Goal: Task Accomplishment & Management: Manage account settings

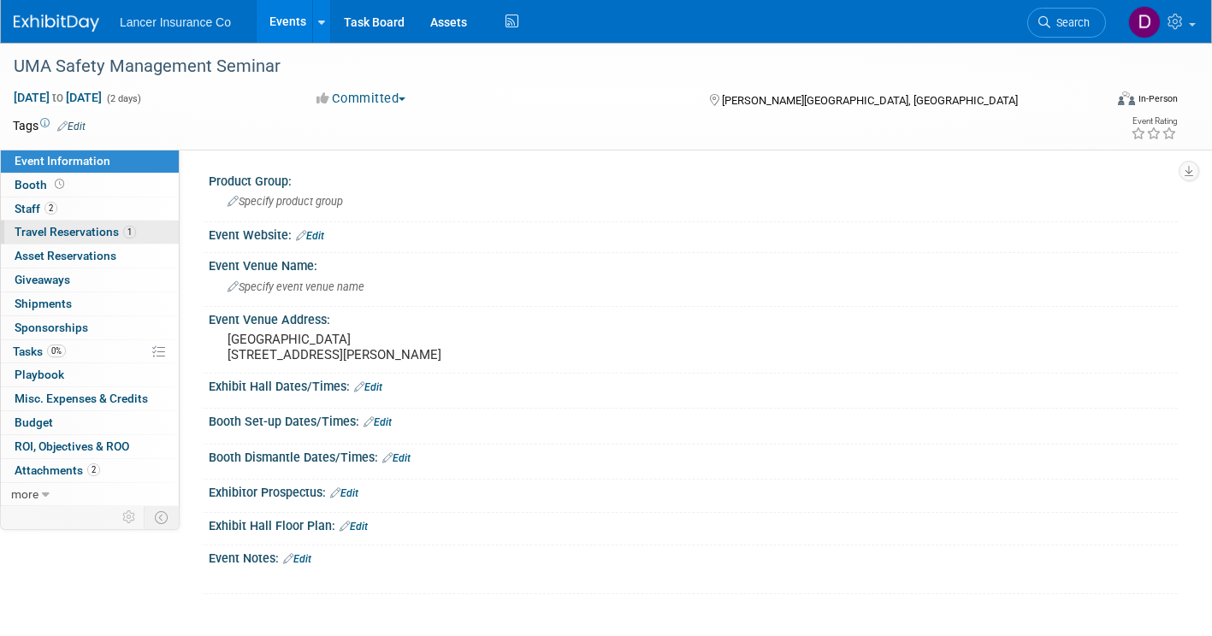
click at [103, 226] on span "Travel Reservations 1" at bounding box center [75, 232] width 121 height 14
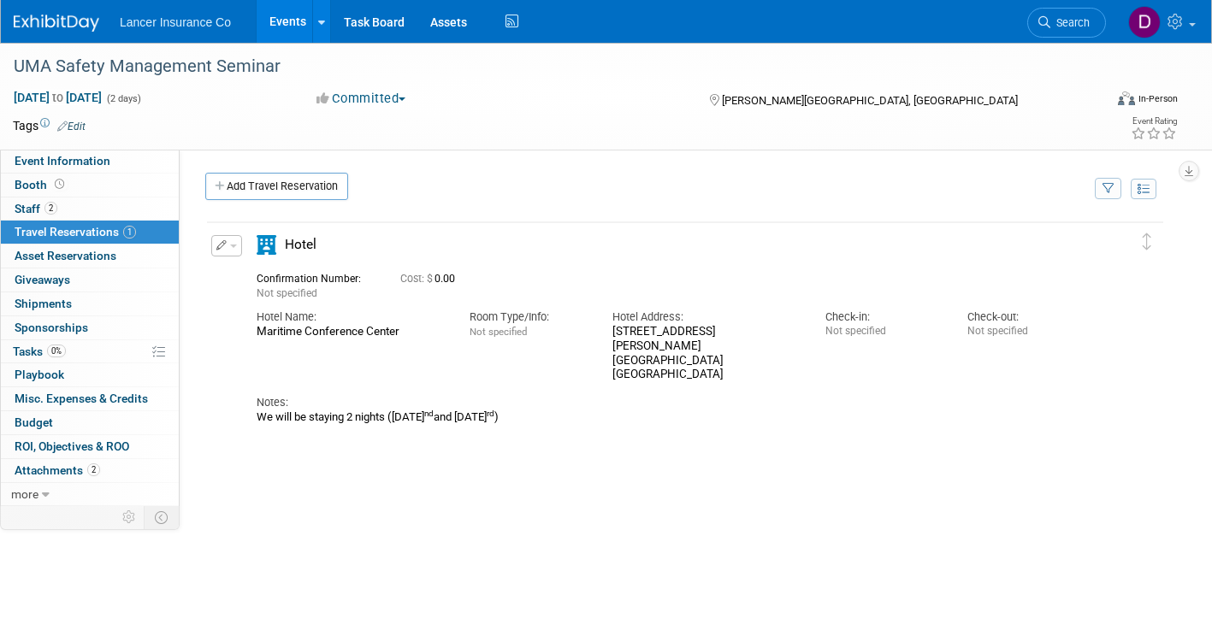
click at [230, 250] on button "button" at bounding box center [226, 245] width 31 height 21
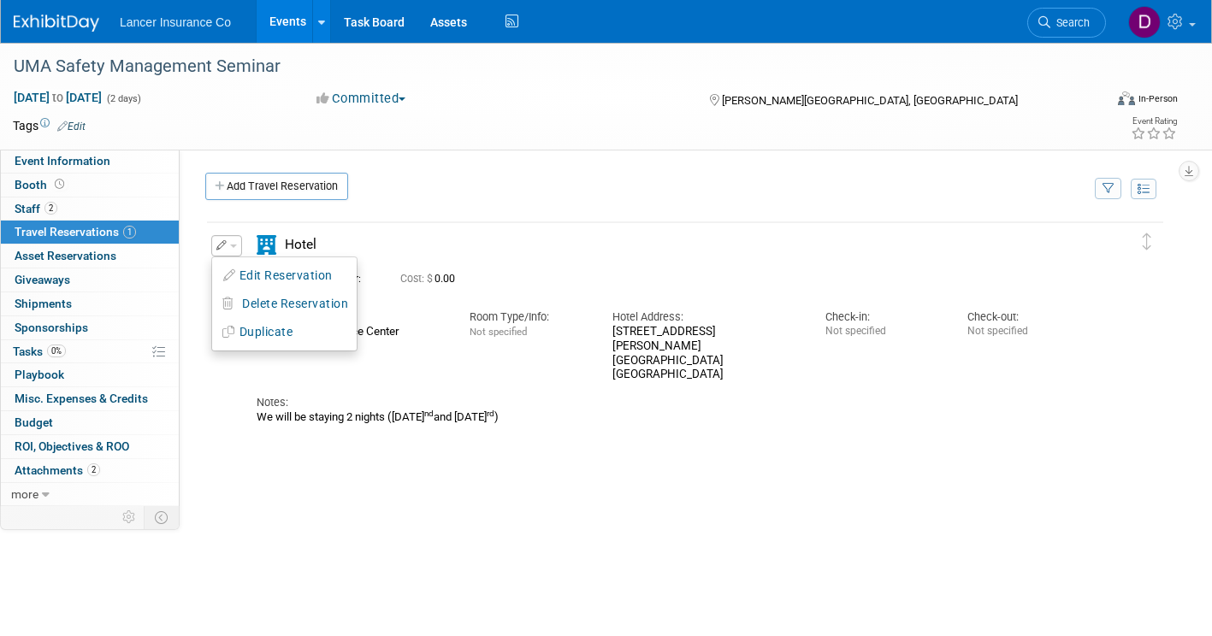
click at [382, 247] on div "Hotel" at bounding box center [329, 250] width 171 height 30
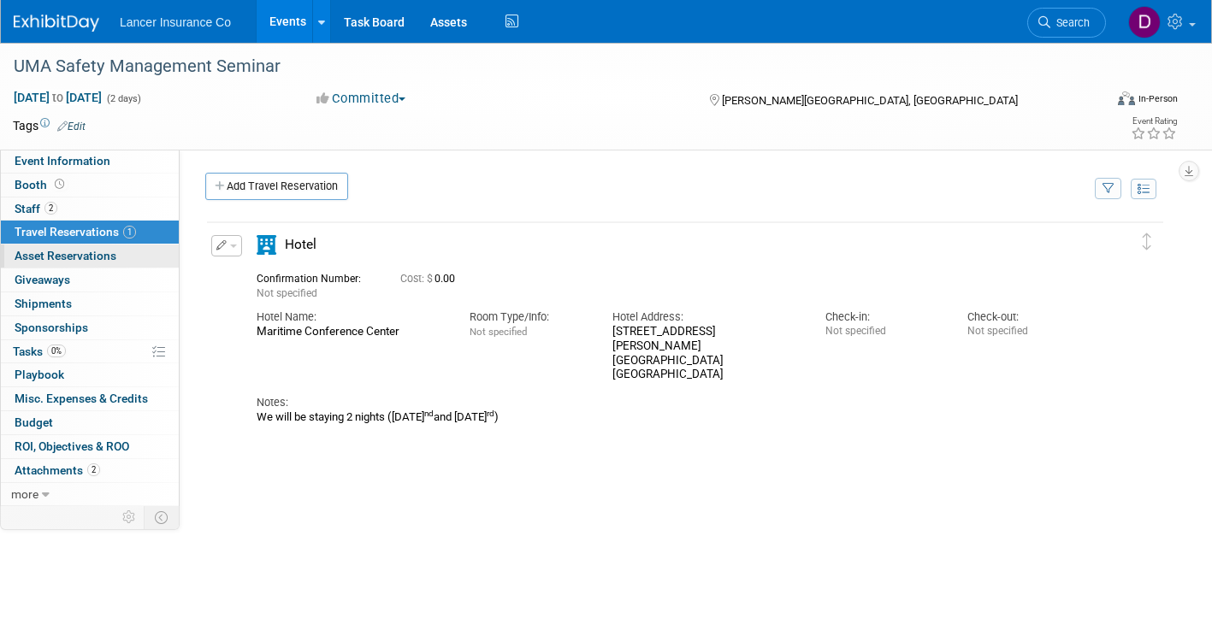
click at [100, 259] on span "Asset Reservations 0" at bounding box center [66, 256] width 102 height 14
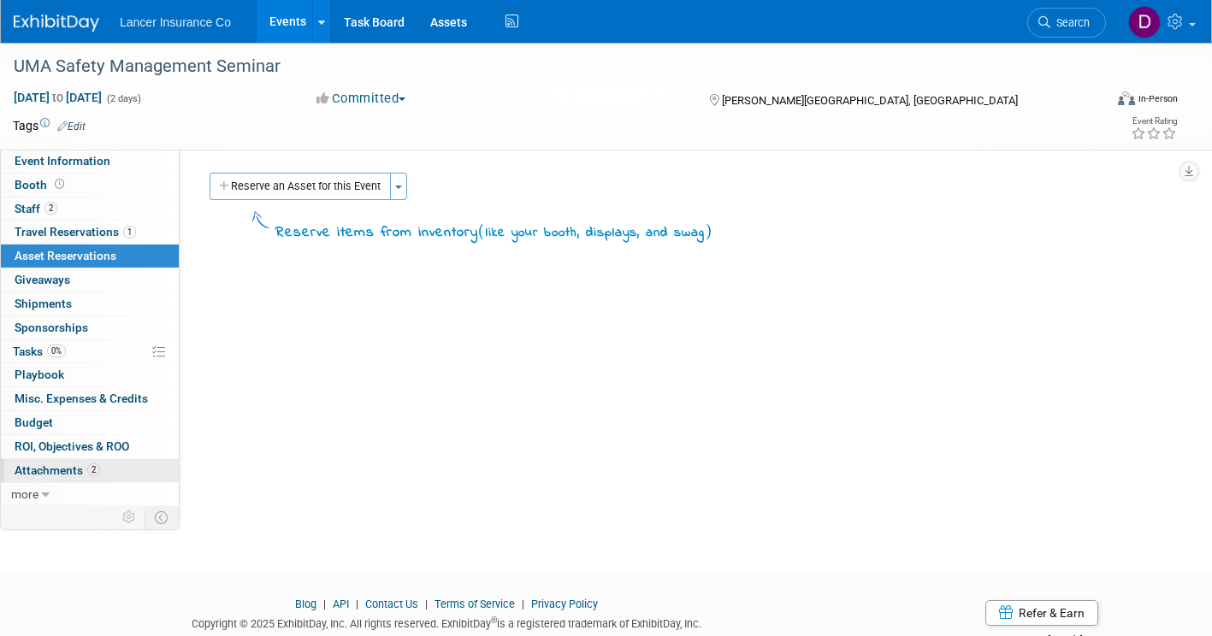
click at [78, 473] on span "Attachments 2" at bounding box center [58, 471] width 86 height 14
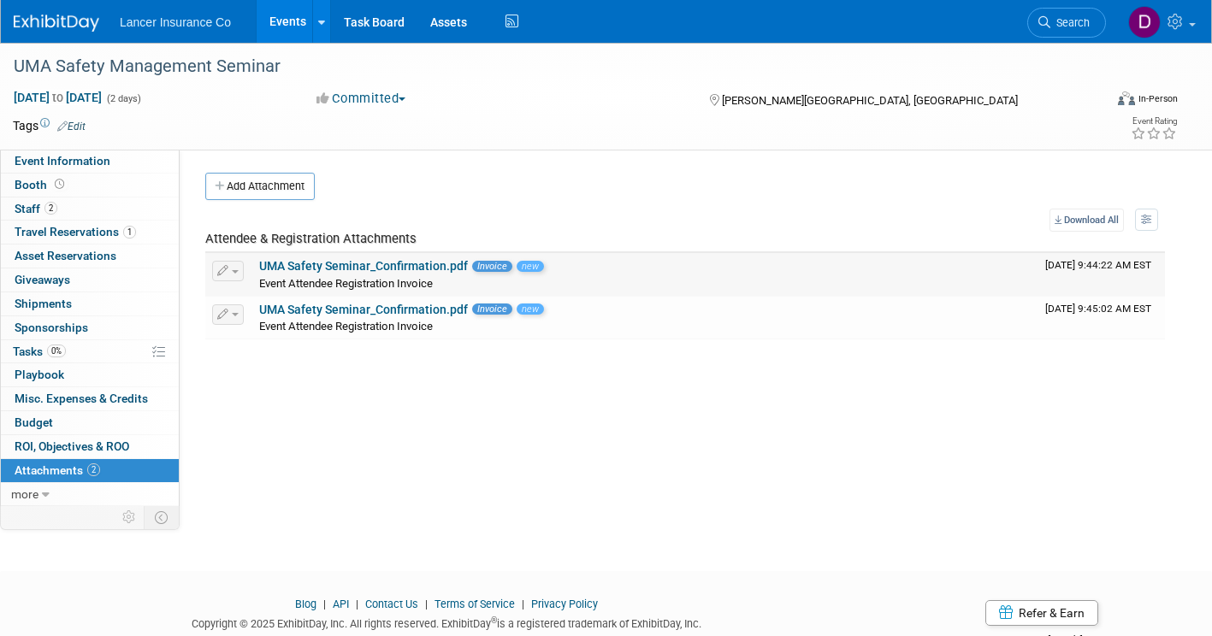
click at [330, 261] on link "UMA Safety Seminar_Confirmation.pdf" at bounding box center [363, 266] width 209 height 14
click at [494, 309] on span "Invoice" at bounding box center [492, 309] width 40 height 11
click at [482, 309] on span "Invoice" at bounding box center [492, 309] width 40 height 11
click at [423, 308] on link "UMA Safety Seminar_Confirmation.pdf" at bounding box center [363, 310] width 209 height 14
click at [370, 311] on link "UMA Safety Seminar_Confirmation.pdf" at bounding box center [363, 310] width 209 height 14
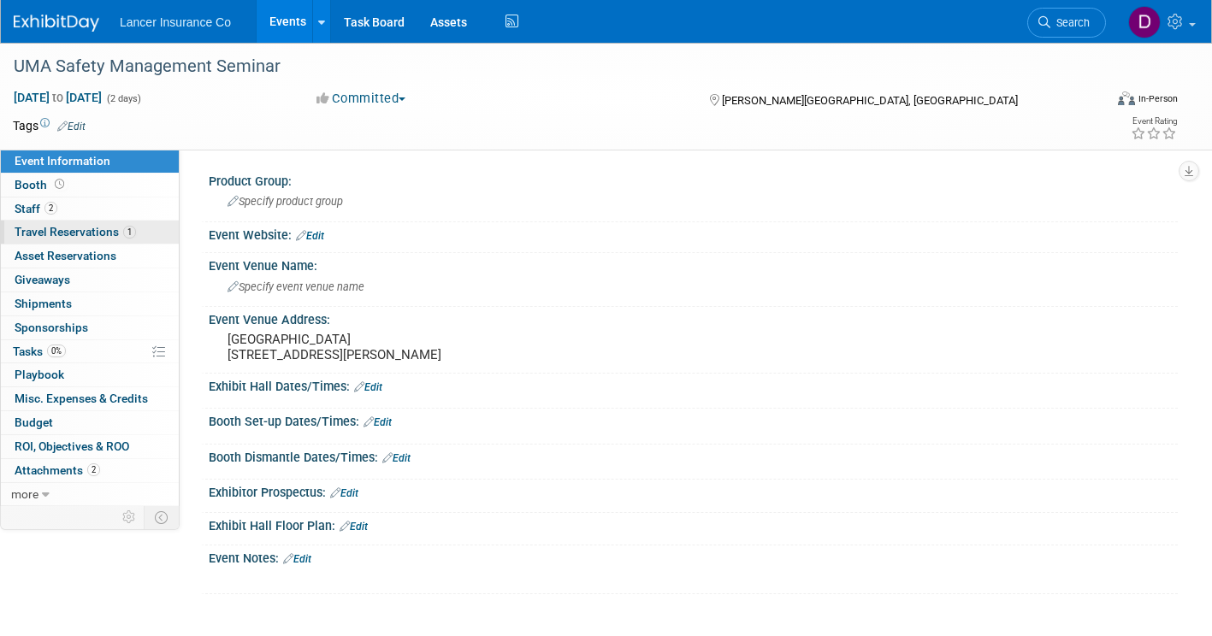
click at [92, 234] on span "Travel Reservations 1" at bounding box center [75, 232] width 121 height 14
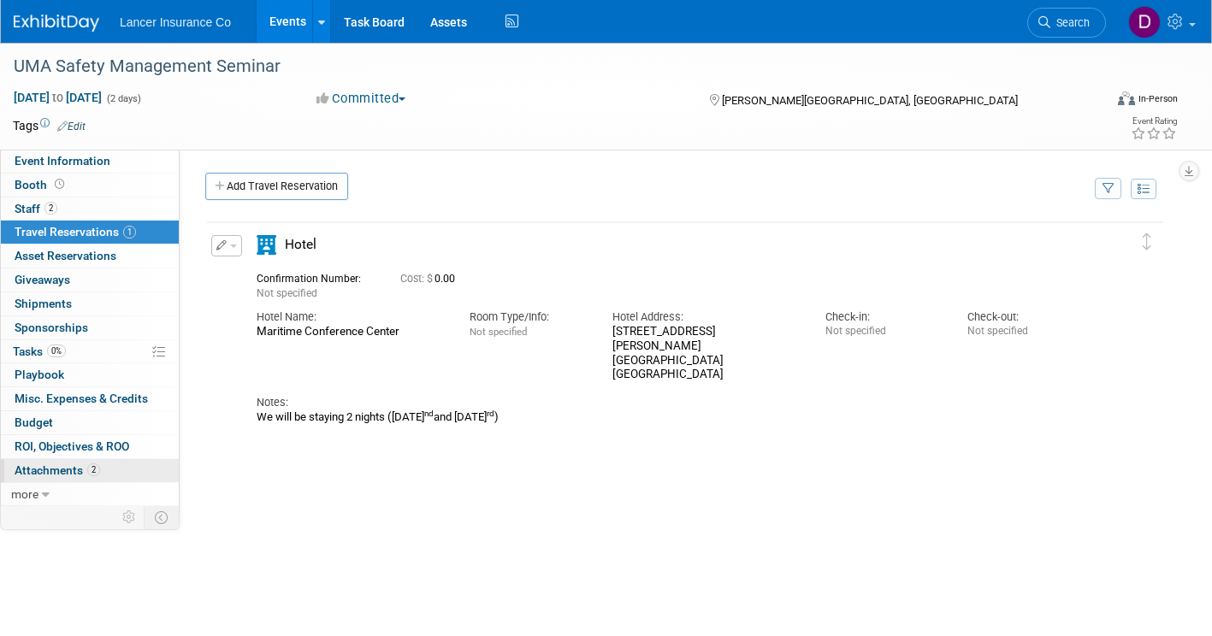
click at [92, 470] on span "2" at bounding box center [93, 470] width 13 height 13
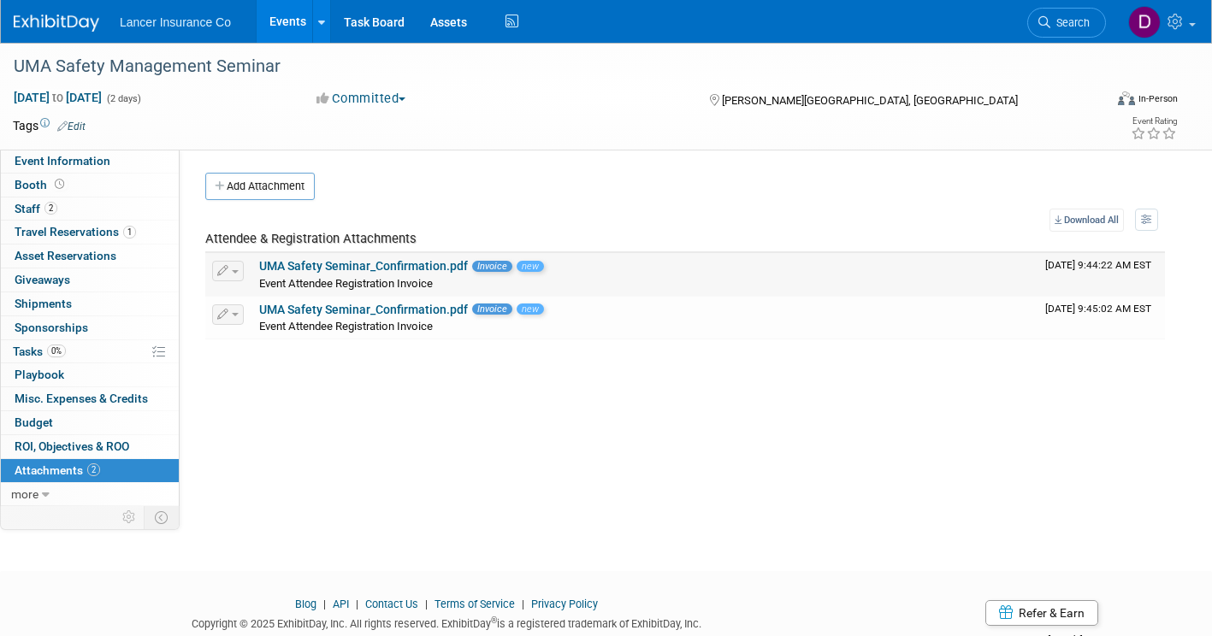
click at [475, 263] on span "Invoice" at bounding box center [492, 266] width 40 height 11
click at [114, 236] on span "Travel Reservations 1" at bounding box center [75, 232] width 121 height 14
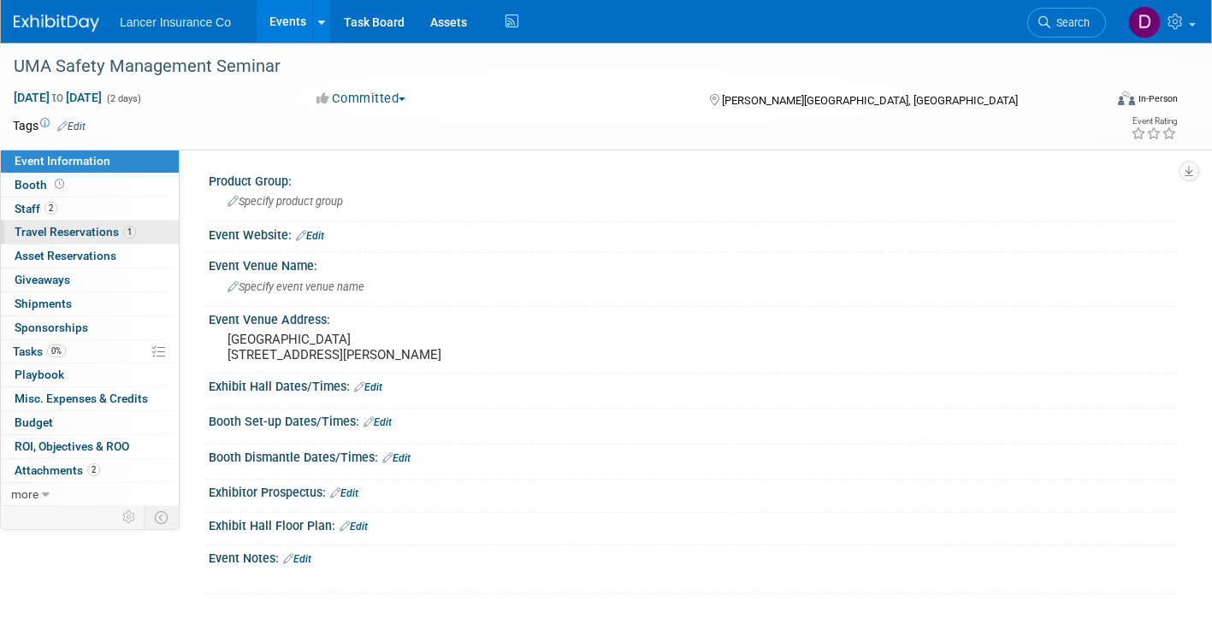
click at [102, 226] on span "Travel Reservations 1" at bounding box center [75, 232] width 121 height 14
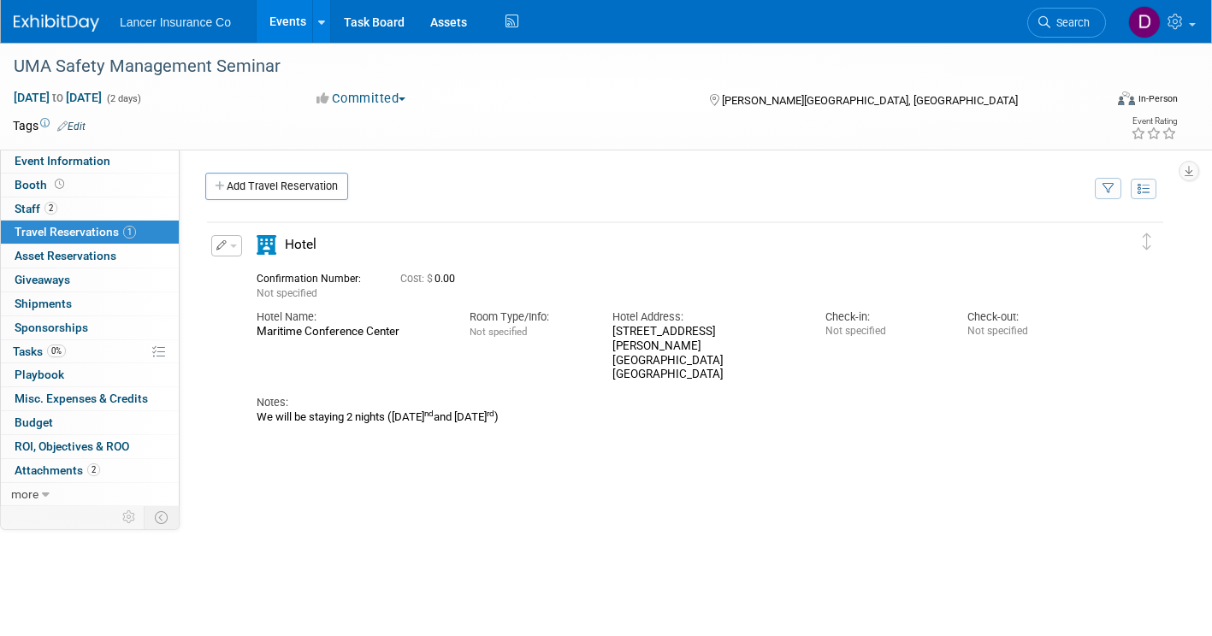
click at [269, 251] on icon at bounding box center [267, 245] width 20 height 20
click at [220, 244] on icon "button" at bounding box center [221, 245] width 11 height 10
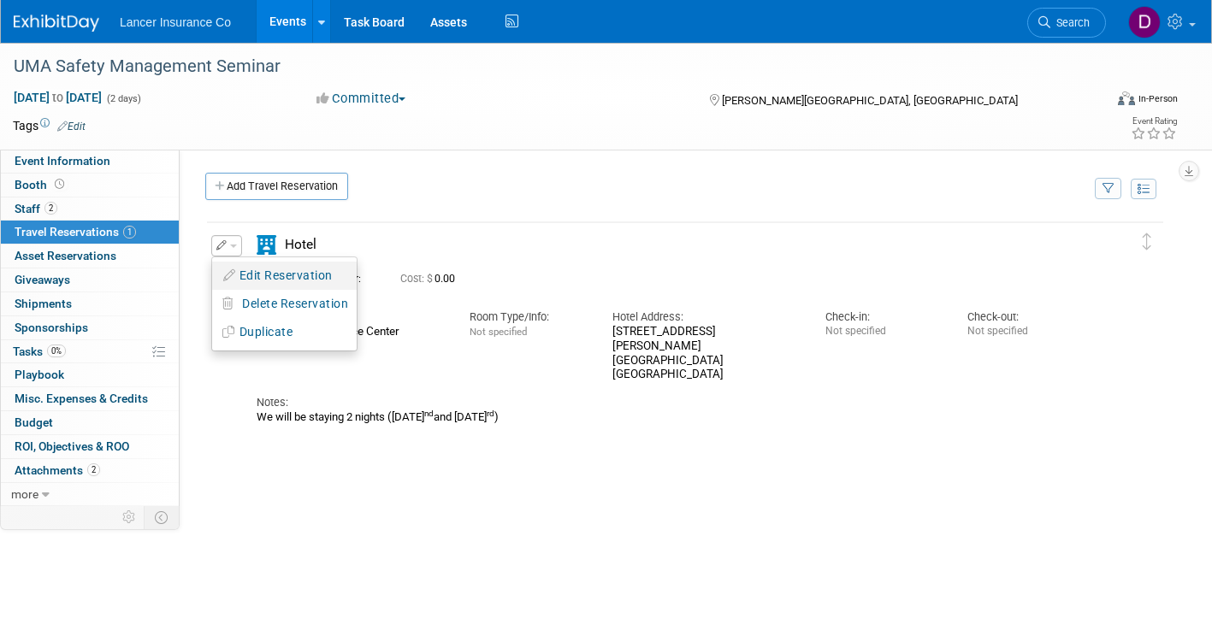
click at [275, 272] on button "Edit Reservation" at bounding box center [284, 275] width 145 height 25
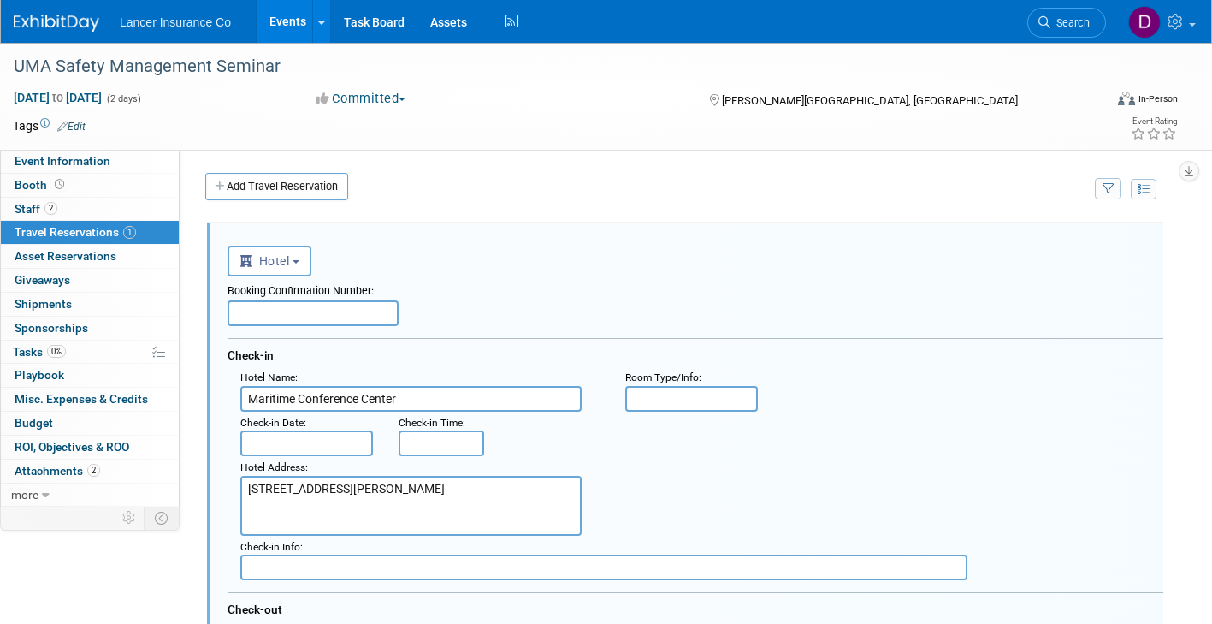
click at [127, 221] on link "1 Travel Reservations 1" at bounding box center [90, 232] width 178 height 23
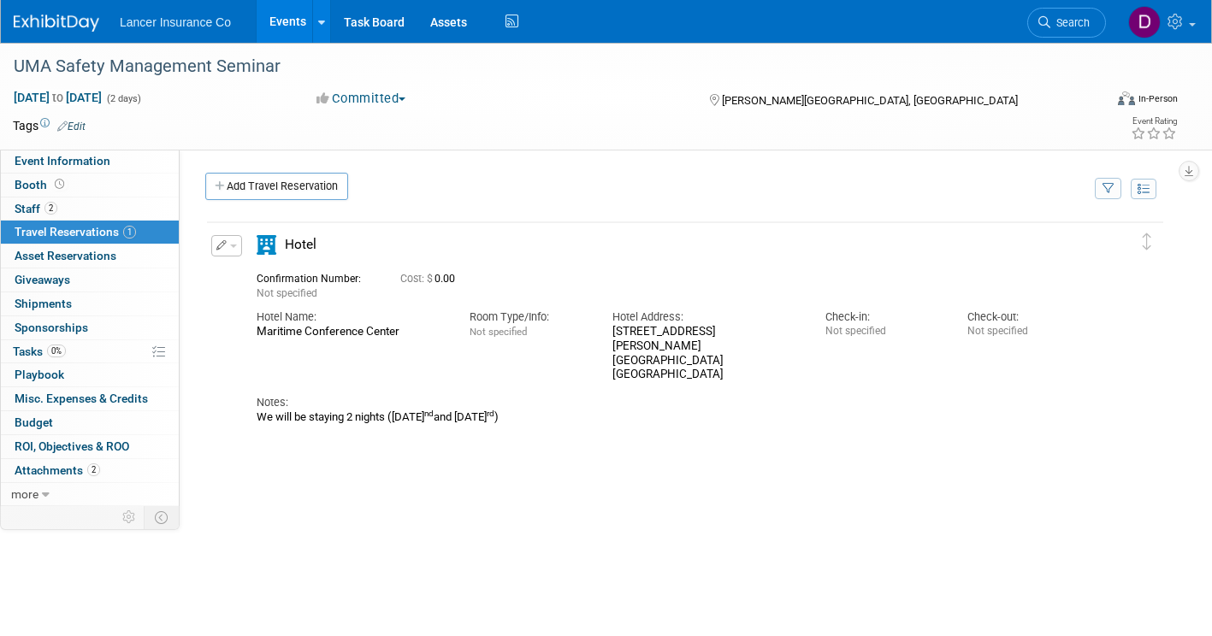
click at [306, 241] on span "Hotel" at bounding box center [301, 244] width 32 height 15
click at [270, 244] on icon at bounding box center [267, 245] width 20 height 20
